Goal: Task Accomplishment & Management: Manage account settings

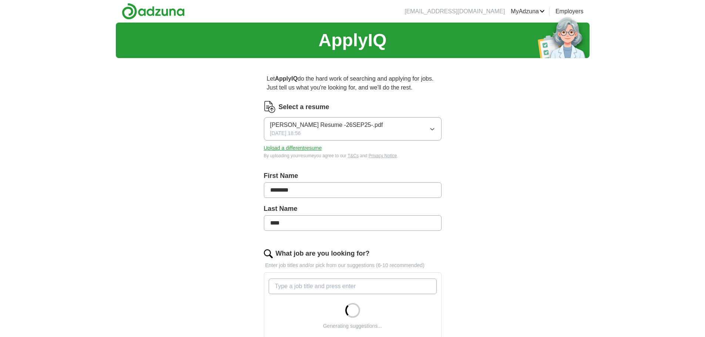
click at [318, 145] on button "Upload a different resume" at bounding box center [293, 148] width 58 height 8
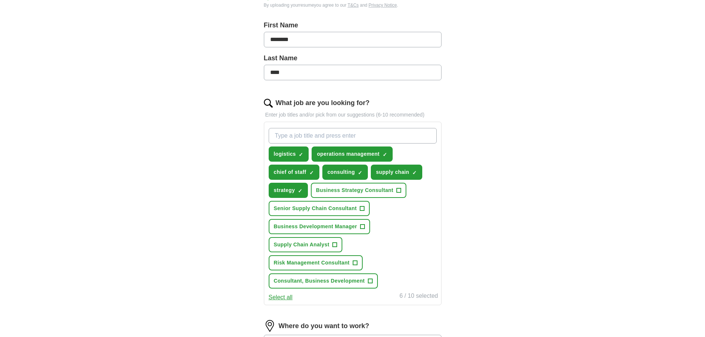
scroll to position [152, 0]
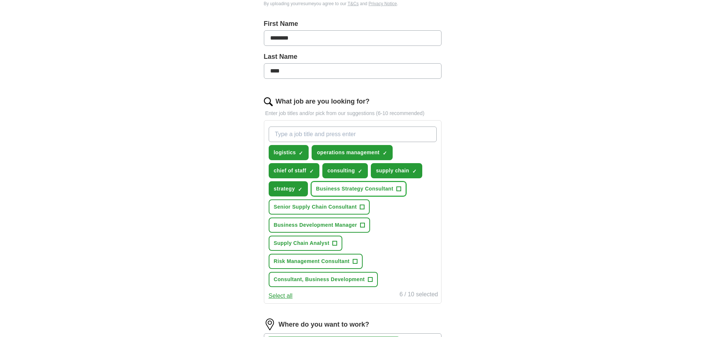
click at [375, 190] on span "Business Strategy Consultant" at bounding box center [354, 189] width 77 height 8
click at [348, 226] on span "Business Development Manager" at bounding box center [315, 225] width 83 height 8
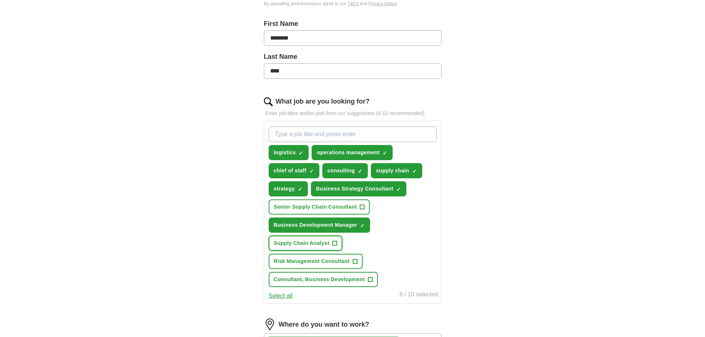
click at [337, 242] on button "Supply Chain Analyst +" at bounding box center [306, 243] width 74 height 15
click at [351, 257] on button "Risk Management Consultant +" at bounding box center [316, 261] width 94 height 15
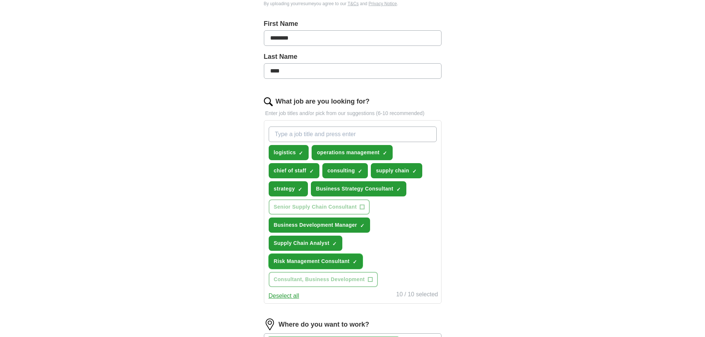
click at [0, 0] on span "×" at bounding box center [0, 0] width 0 height 0
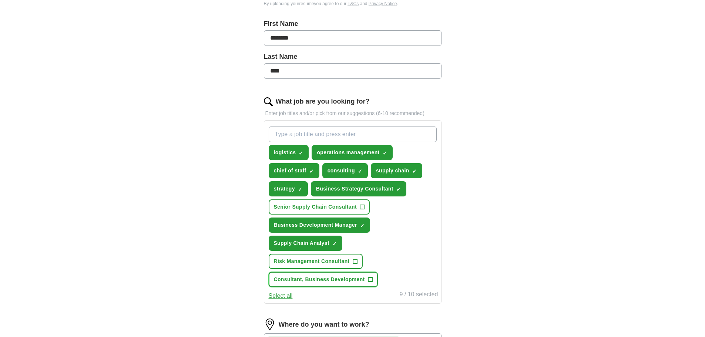
click at [355, 278] on span "Consultant, Business Development" at bounding box center [319, 280] width 91 height 8
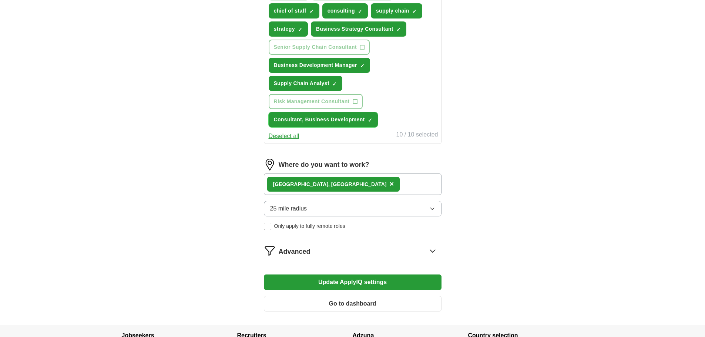
scroll to position [316, 0]
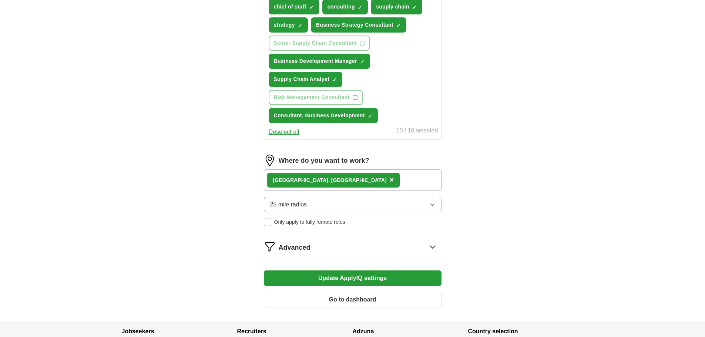
click at [395, 277] on button "Update ApplyIQ settings" at bounding box center [353, 279] width 178 height 16
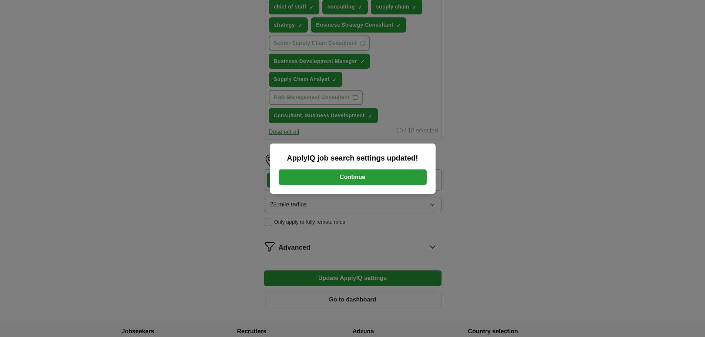
click at [385, 180] on button "Continue" at bounding box center [353, 178] width 148 height 16
